Goal: Ask a question: Seek information or help from site administrators or community

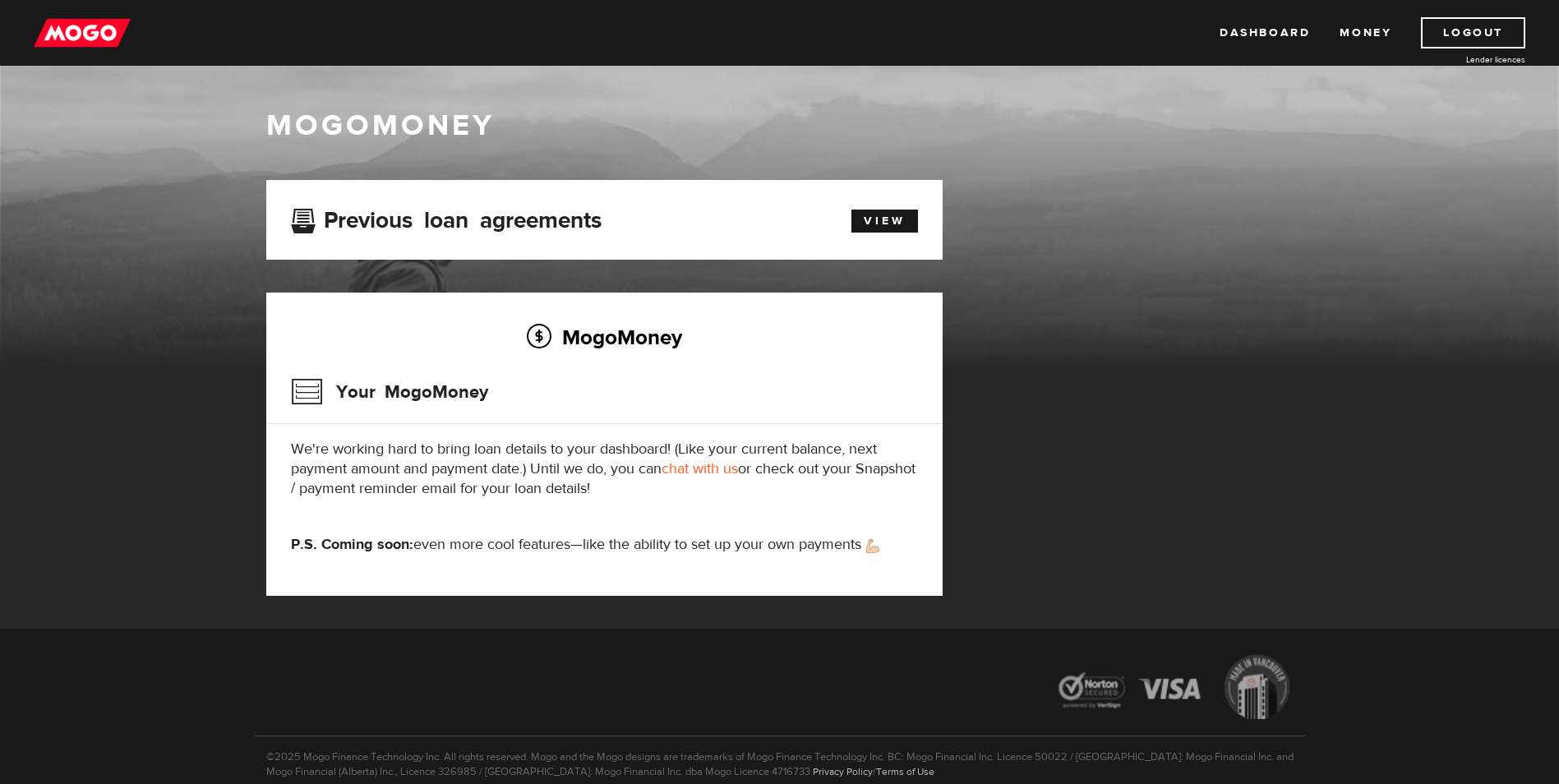
click at [690, 472] on link "chat with us" at bounding box center [699, 469] width 76 height 19
click at [690, 471] on link "chat with us" at bounding box center [699, 469] width 76 height 19
click at [689, 466] on link "chat with us" at bounding box center [699, 469] width 76 height 19
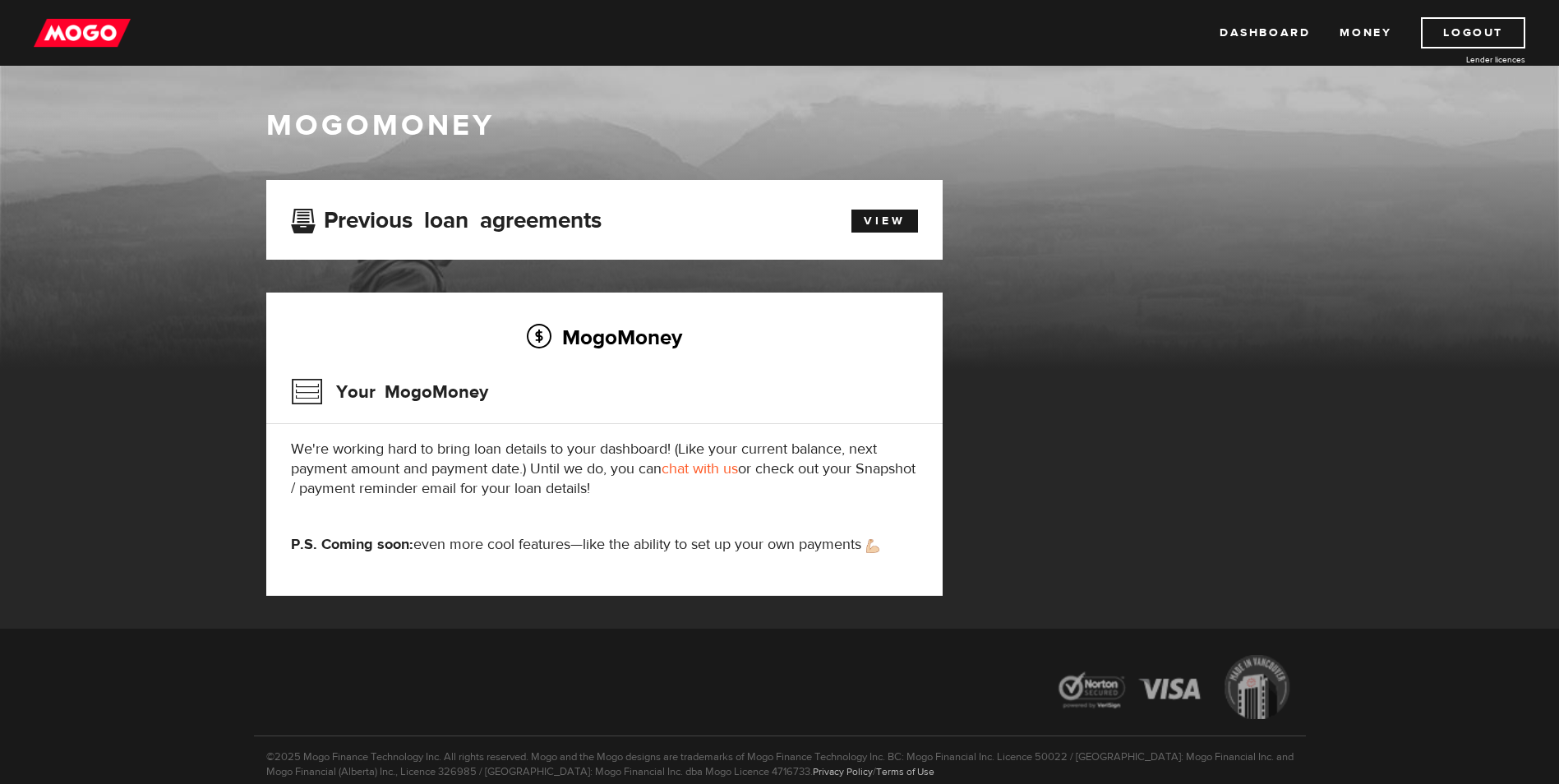
click at [689, 466] on link "chat with us" at bounding box center [699, 469] width 76 height 19
click at [698, 470] on link "chat with us" at bounding box center [699, 469] width 76 height 19
